Goal: Find specific page/section: Find specific page/section

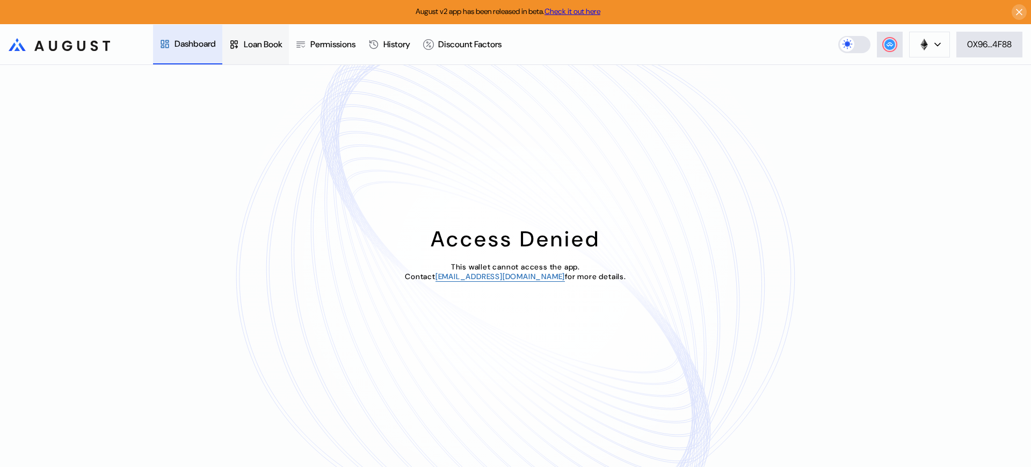
click at [267, 44] on div "Loan Book" at bounding box center [263, 44] width 39 height 11
click at [908, 91] on div "Access Denied This wallet cannot access the app. Contact operations@augustdigit…" at bounding box center [515, 266] width 1031 height 402
click at [908, 91] on div "Access Denied This wallet cannot access the app. Contact [EMAIL_ADDRESS][DOMAIN…" at bounding box center [515, 266] width 1031 height 402
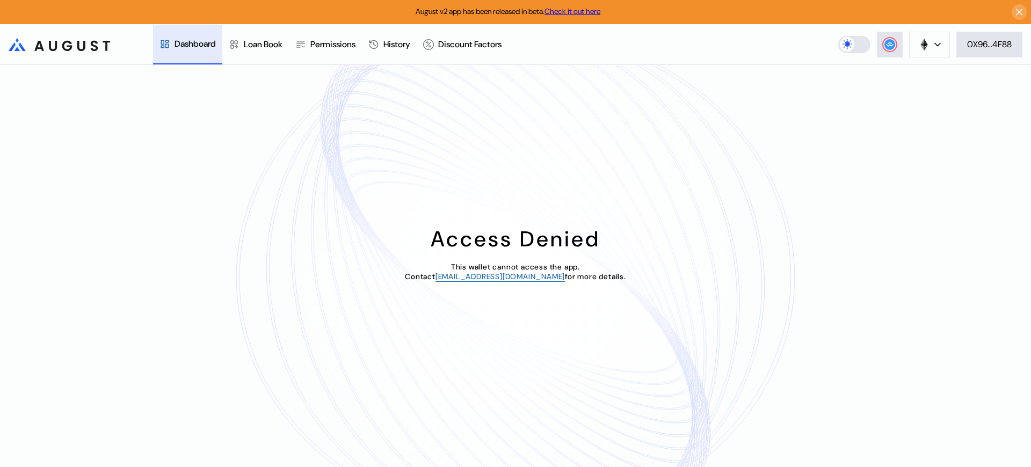
click at [908, 91] on div "Access Denied This wallet cannot access the app. Contact [EMAIL_ADDRESS][DOMAIN…" at bounding box center [515, 266] width 1031 height 402
click at [267, 43] on div "Loan Book" at bounding box center [263, 43] width 39 height 11
click at [267, 44] on div "Loan Book" at bounding box center [263, 44] width 39 height 11
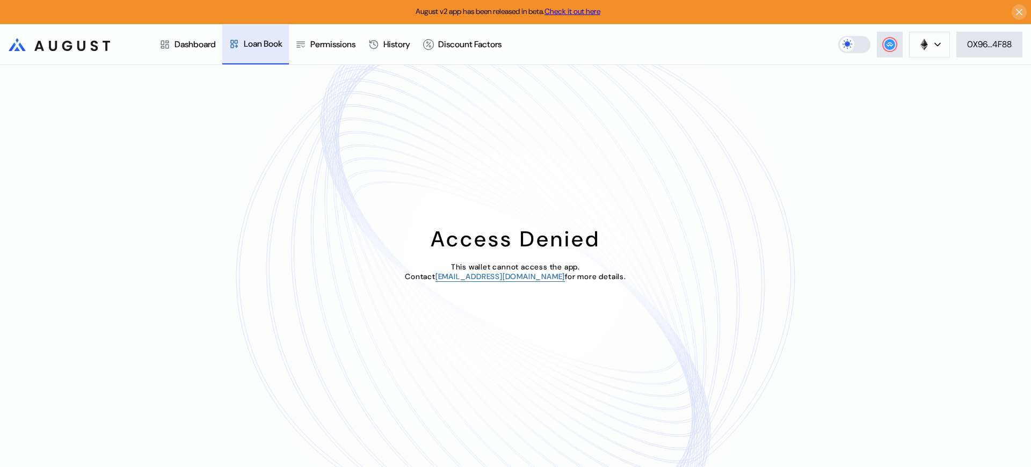
click at [267, 43] on div "Loan Book" at bounding box center [263, 43] width 39 height 11
click at [267, 44] on div "Loan Book" at bounding box center [263, 44] width 39 height 11
